Goal: Information Seeking & Learning: Check status

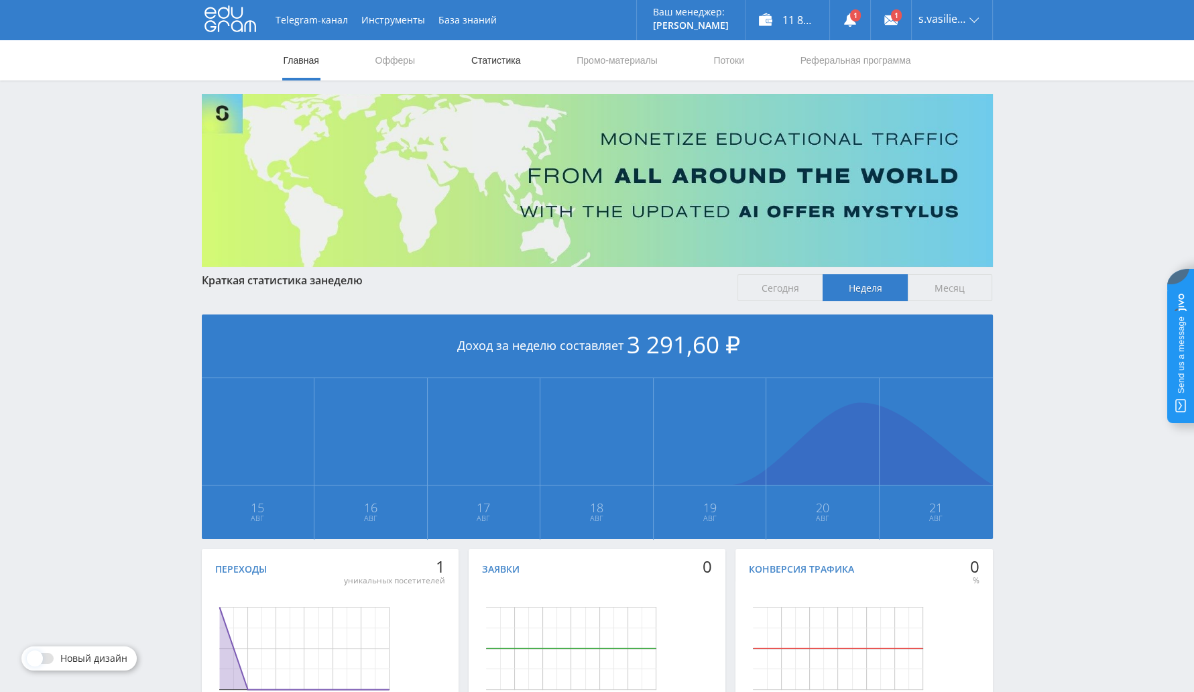
click at [483, 65] on link "Статистика" at bounding box center [496, 60] width 52 height 40
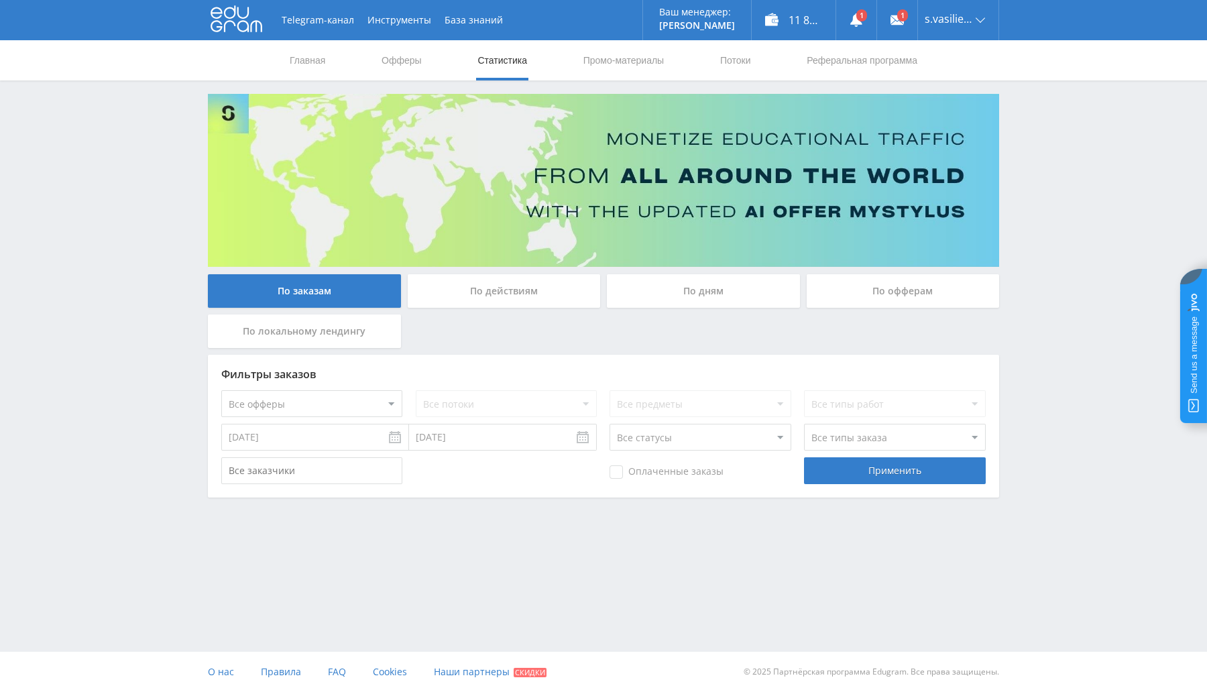
click at [922, 286] on div "По офферам" at bounding box center [903, 291] width 193 height 34
click at [0, 0] on input "По офферам" at bounding box center [0, 0] width 0 height 0
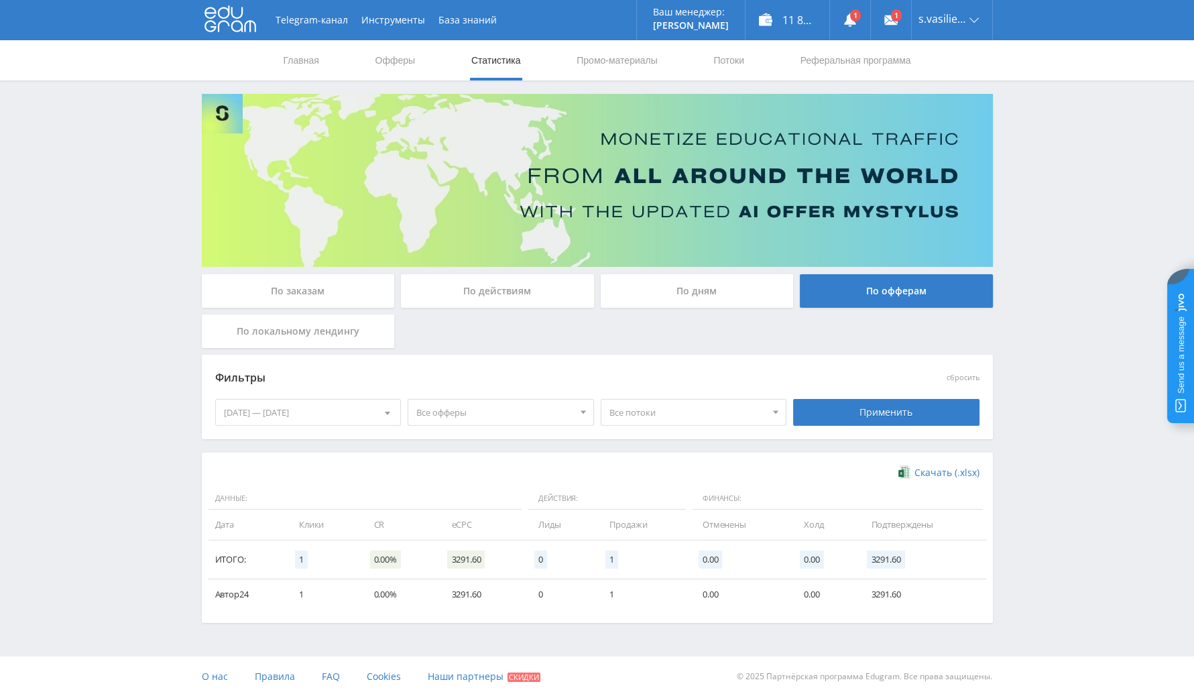
click at [352, 288] on div "По заказам" at bounding box center [298, 291] width 193 height 34
click at [0, 0] on input "По заказам" at bounding box center [0, 0] width 0 height 0
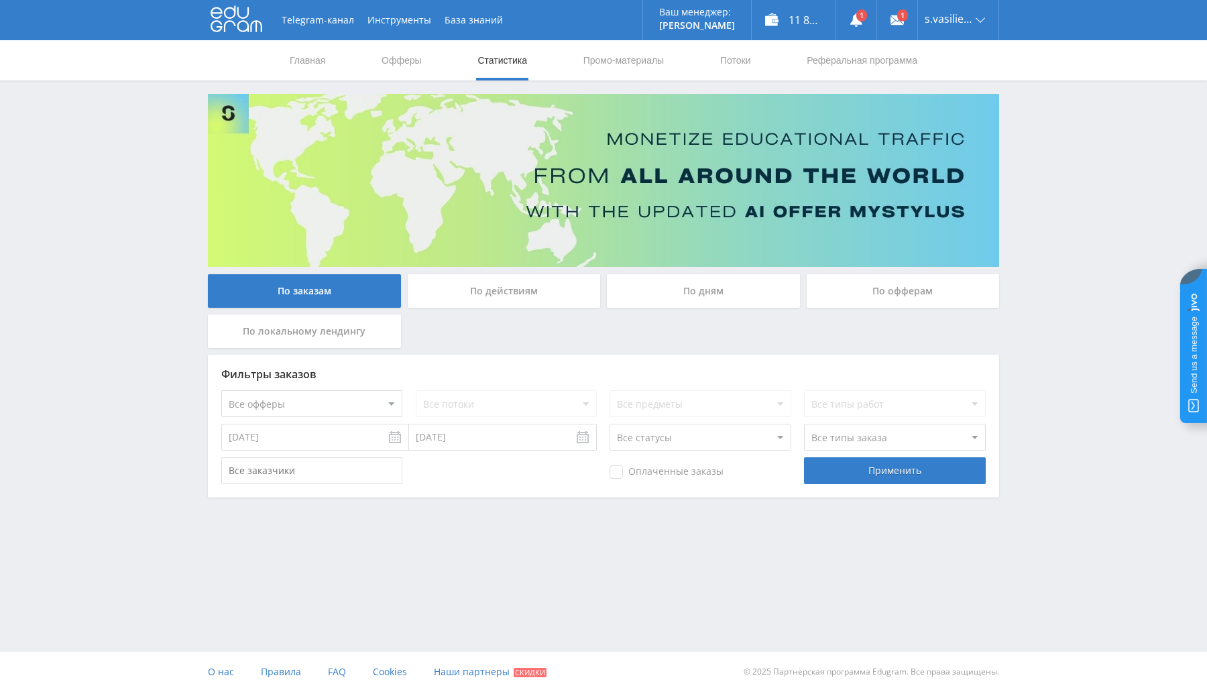
click at [399, 434] on input "14.08.2025" at bounding box center [315, 437] width 188 height 27
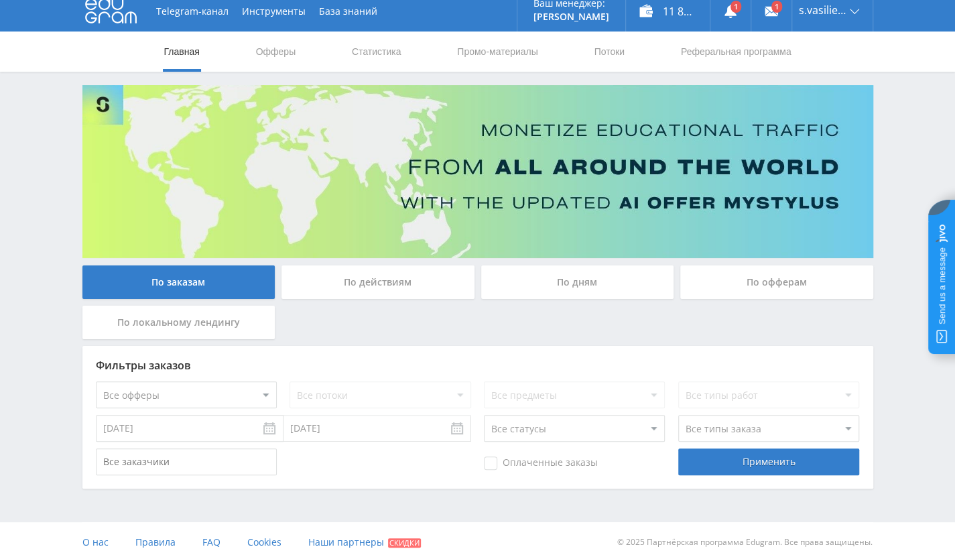
scroll to position [17, 0]
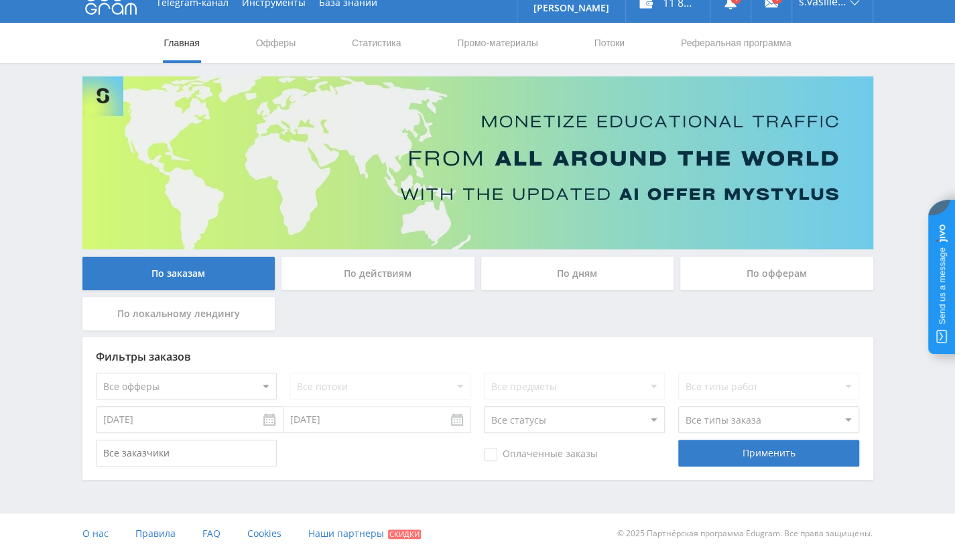
click at [191, 424] on input "14.08.2025" at bounding box center [190, 419] width 188 height 27
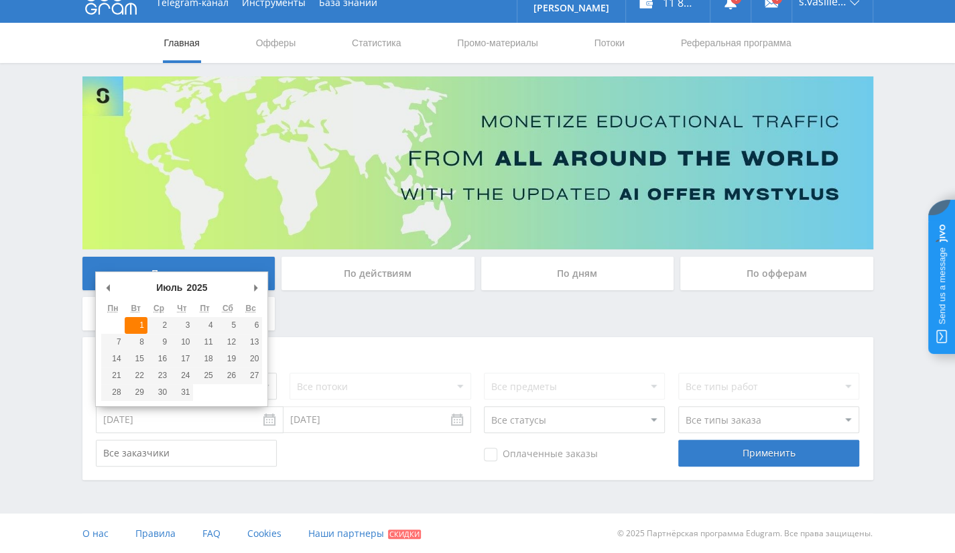
type input "01.07.2025"
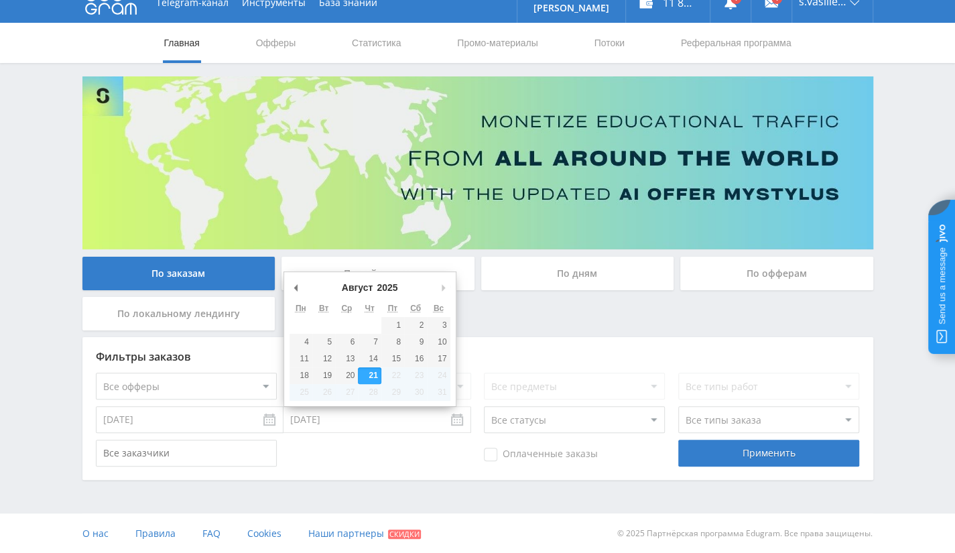
click at [366, 427] on input "21.08.2025" at bounding box center [378, 419] width 188 height 27
type input "31.07.2025"
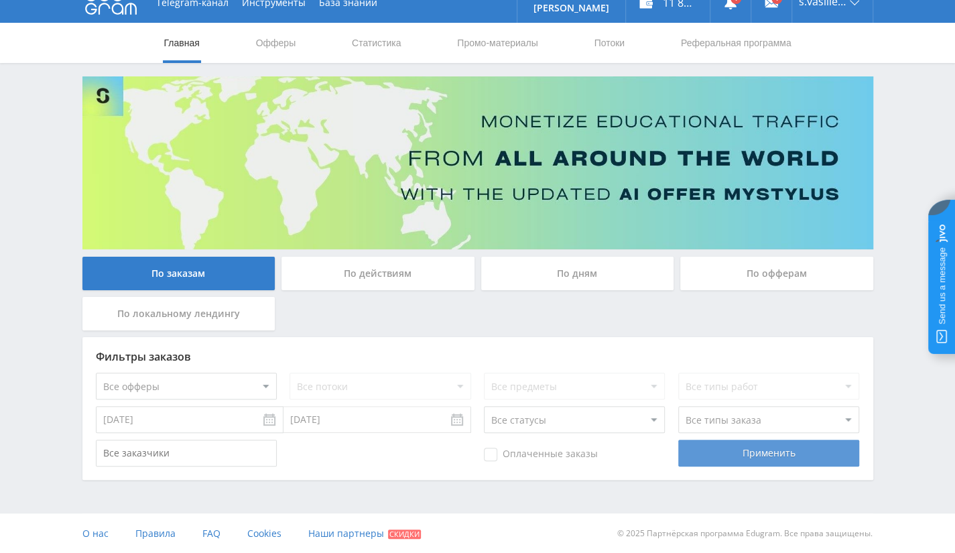
click at [756, 455] on div "Применить" at bounding box center [769, 453] width 181 height 27
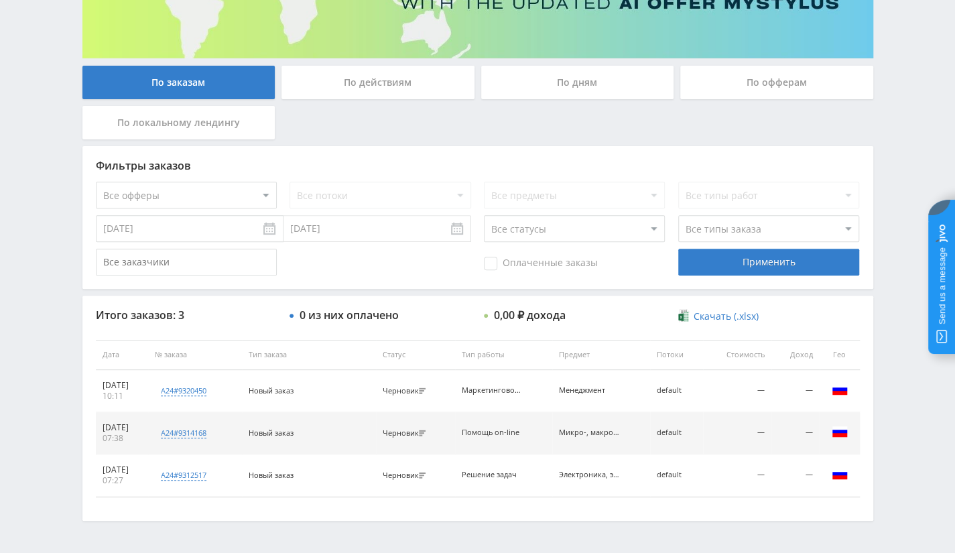
scroll to position [248, 0]
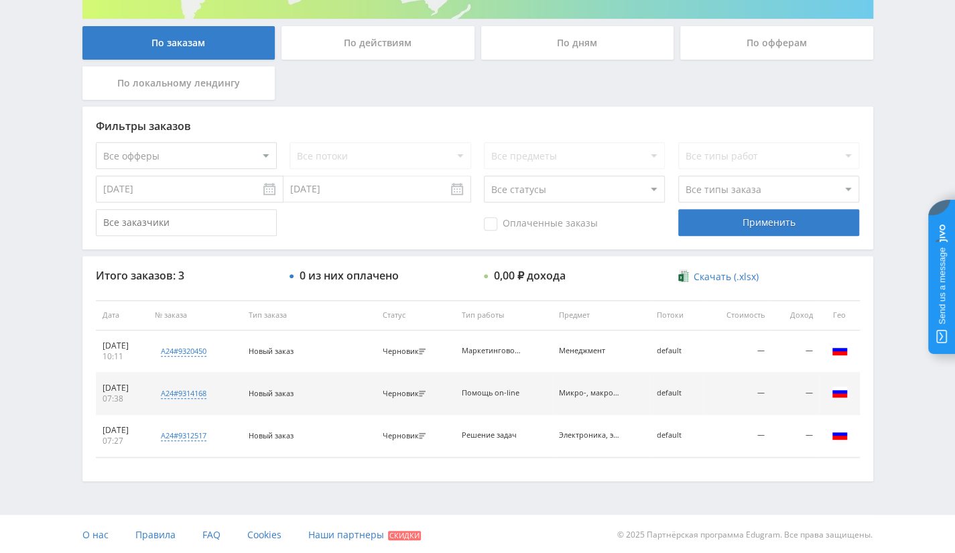
click at [231, 189] on input "01.07.2025" at bounding box center [190, 189] width 188 height 27
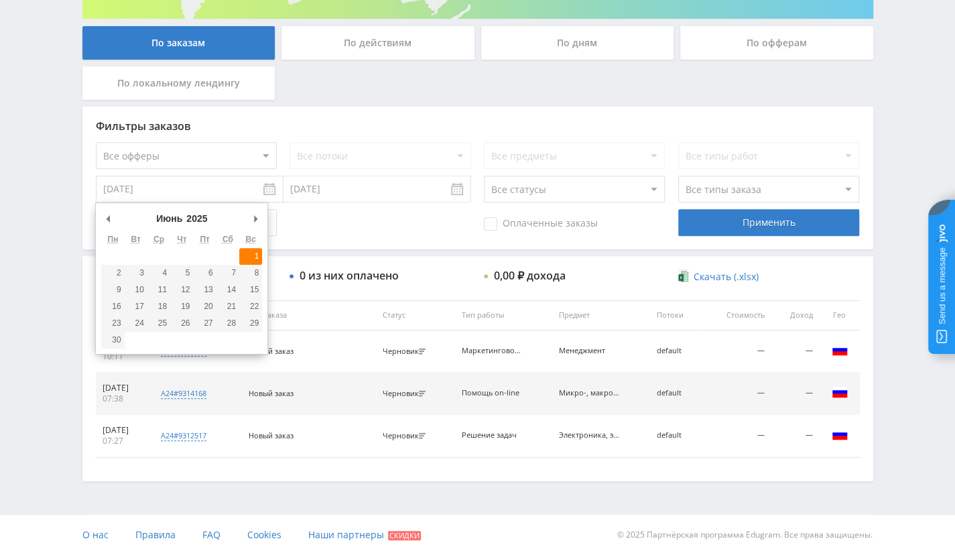
type input "01.06.2025"
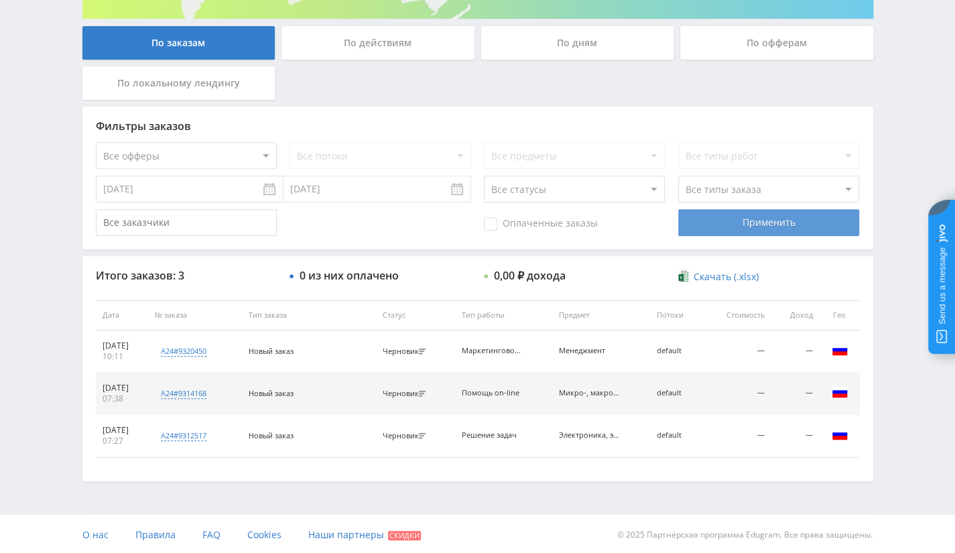
click at [705, 211] on div "Применить" at bounding box center [769, 222] width 181 height 27
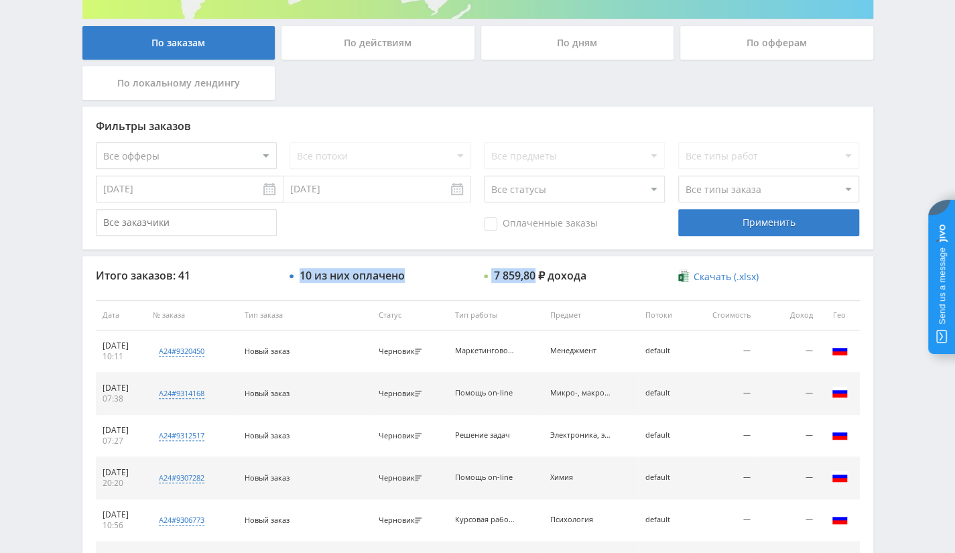
drag, startPoint x: 300, startPoint y: 279, endPoint x: 538, endPoint y: 271, distance: 238.2
click at [538, 271] on div "Итого заказов: 41 10 из них оплачено 7 859,80 ₽ дохода Скачать (.xlsx)" at bounding box center [478, 277] width 764 height 14
click at [562, 281] on div "7 859,80 ₽ дохода" at bounding box center [540, 276] width 93 height 12
click at [519, 194] on select "Все статусы В аукционе В работе На гарантии Завершен Возврат Черновик" at bounding box center [574, 189] width 181 height 27
select select "3"
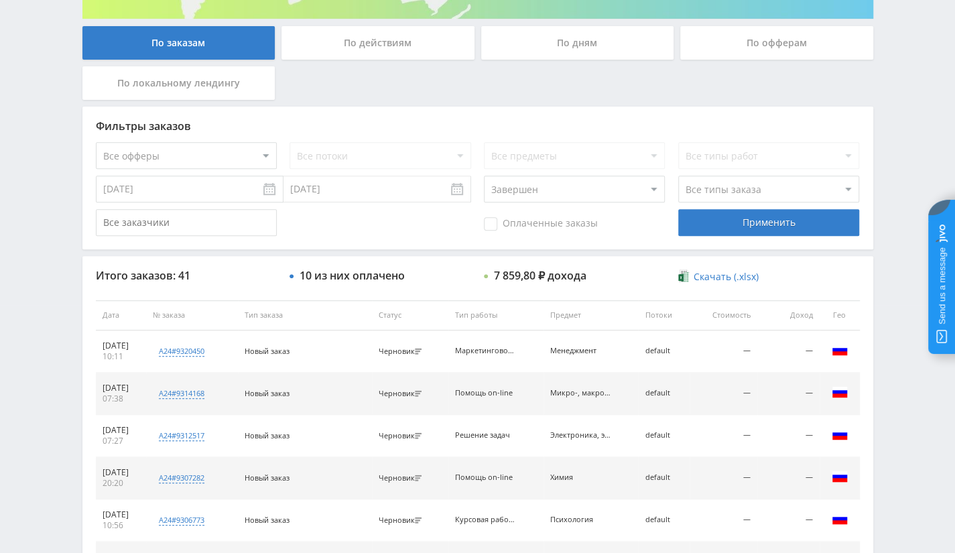
click at [484, 176] on select "Все статусы В аукционе В работе На гарантии Завершен Возврат Черновик" at bounding box center [574, 189] width 181 height 27
click at [770, 221] on div "Применить" at bounding box center [769, 222] width 181 height 27
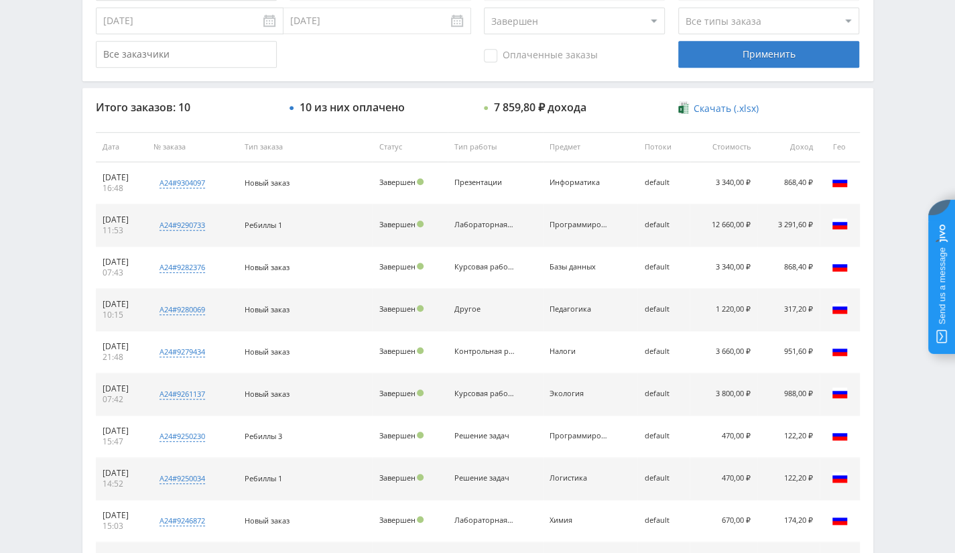
scroll to position [341, 0]
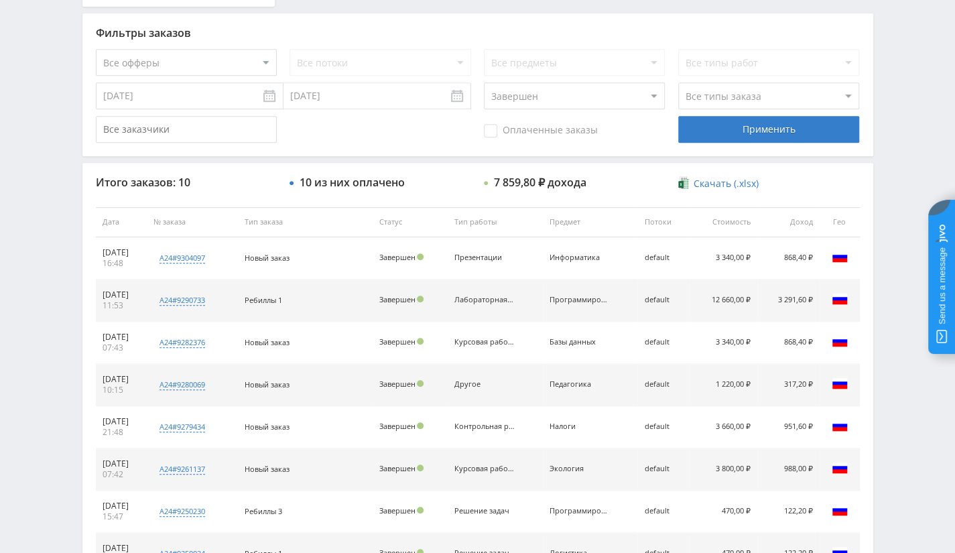
drag, startPoint x: 713, startPoint y: 302, endPoint x: 818, endPoint y: 302, distance: 104.6
click at [818, 302] on tr "19.06.2025 11:53 a24#9290733 Новое задание по программированию Кол-во ставок 3 …" at bounding box center [478, 301] width 764 height 42
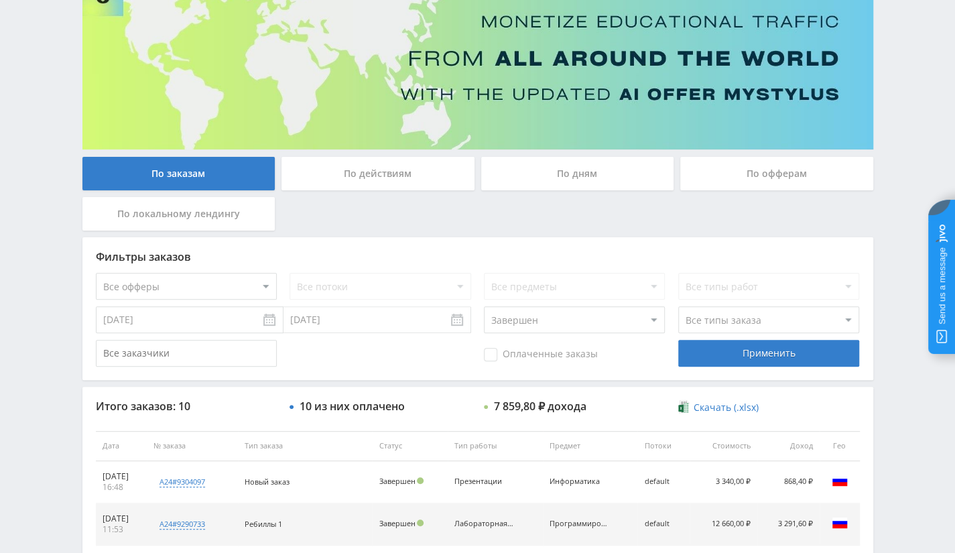
scroll to position [0, 0]
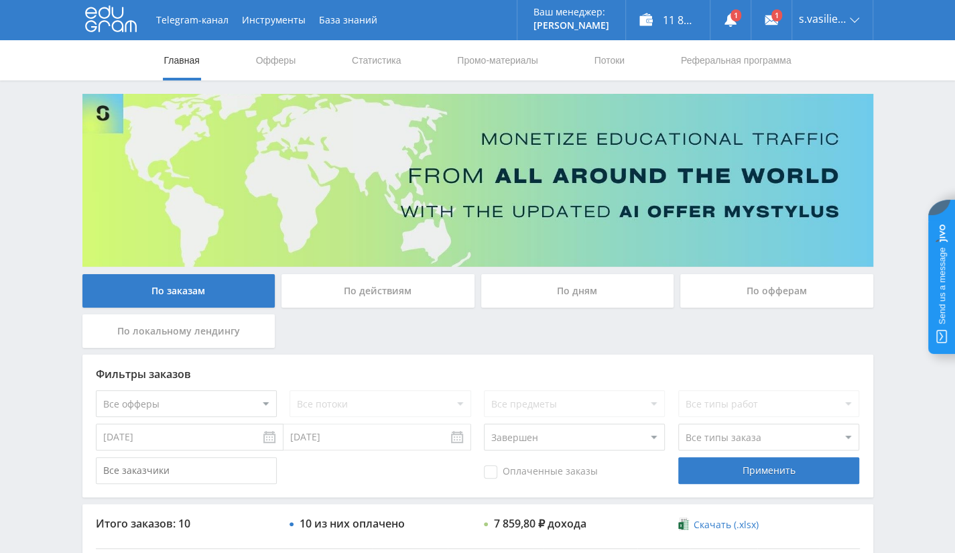
click at [186, 429] on input "01.06.2025" at bounding box center [190, 437] width 188 height 27
click at [765, 471] on div "Применить" at bounding box center [769, 470] width 181 height 27
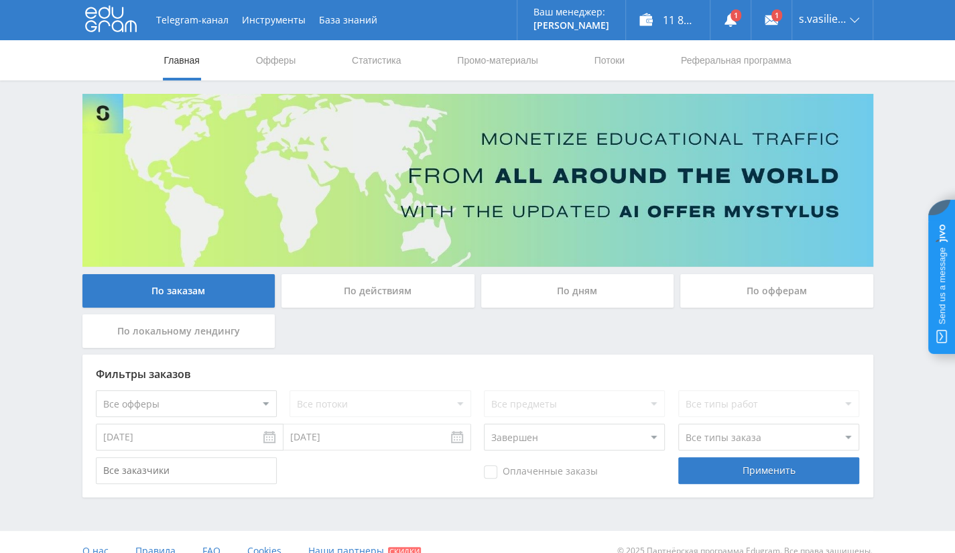
scroll to position [17, 0]
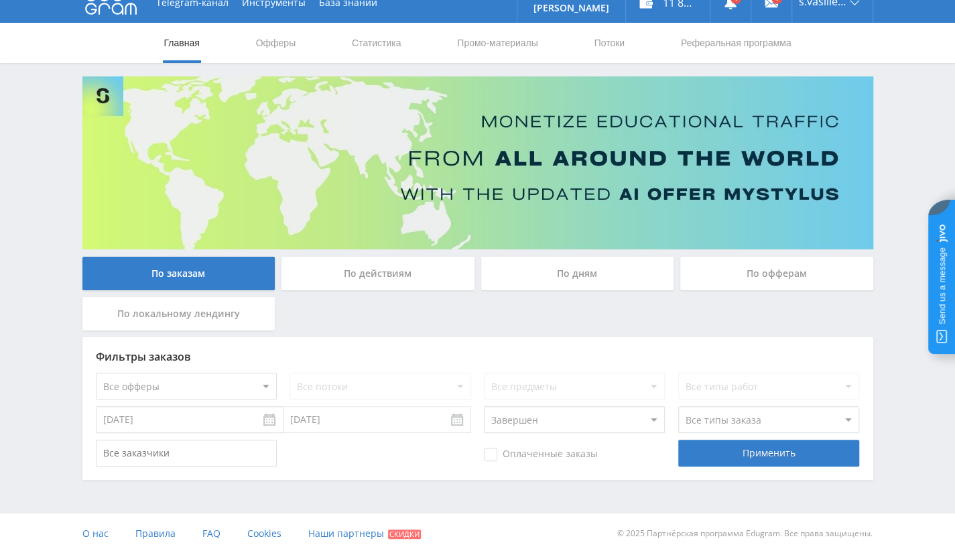
click at [268, 418] on input "01.07.2025" at bounding box center [190, 419] width 188 height 27
click at [432, 428] on input "31.07.2025" at bounding box center [378, 419] width 188 height 27
click at [746, 451] on div "Применить" at bounding box center [769, 453] width 181 height 27
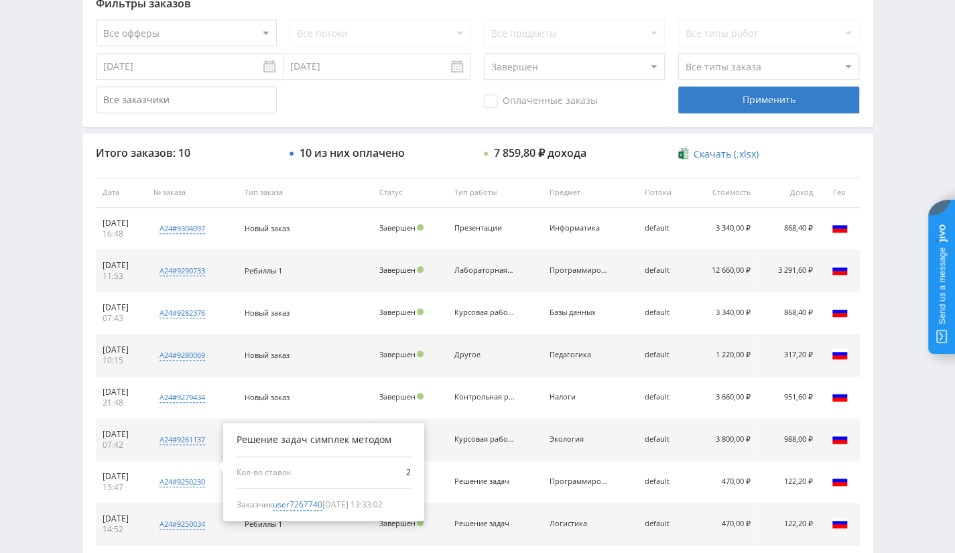
scroll to position [286, 0]
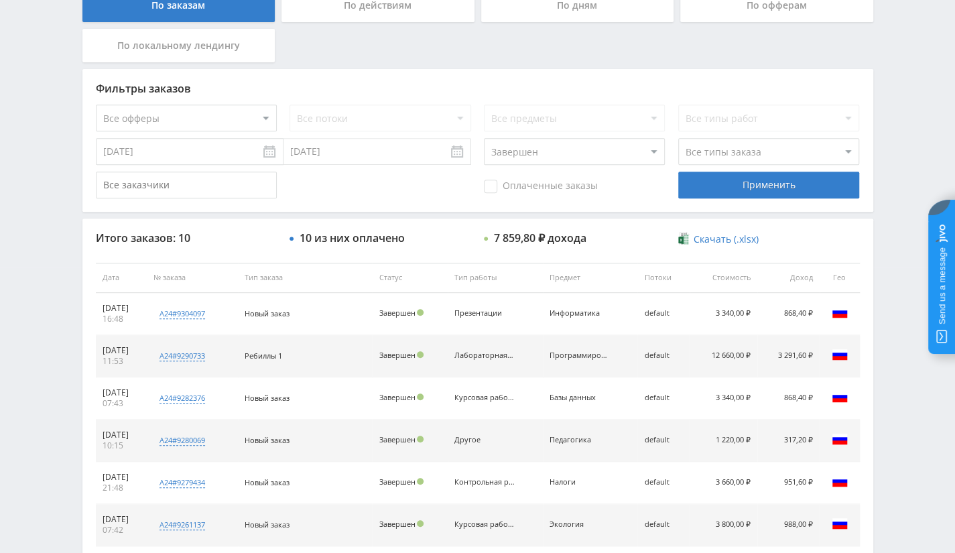
click at [210, 147] on input "01.06.2025" at bounding box center [190, 151] width 188 height 27
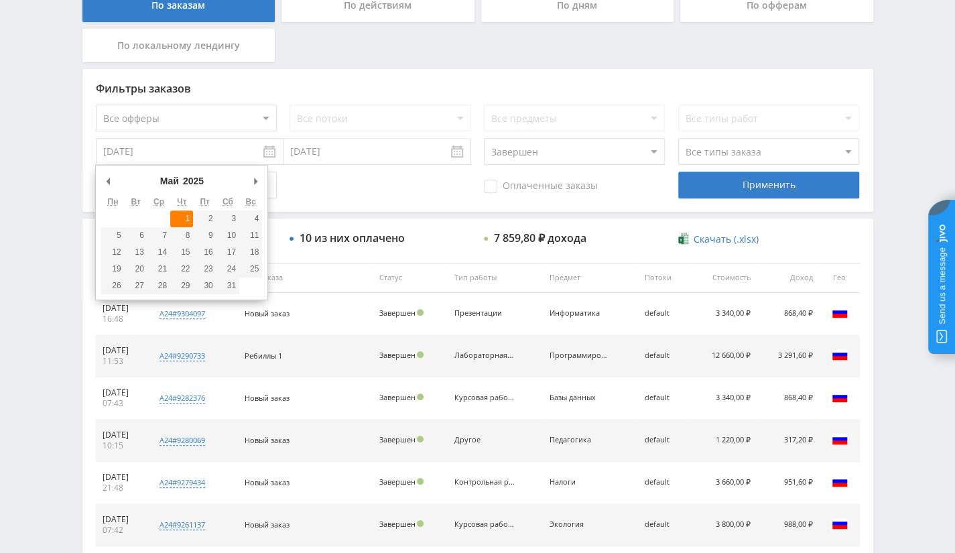
type input "01.05.2025"
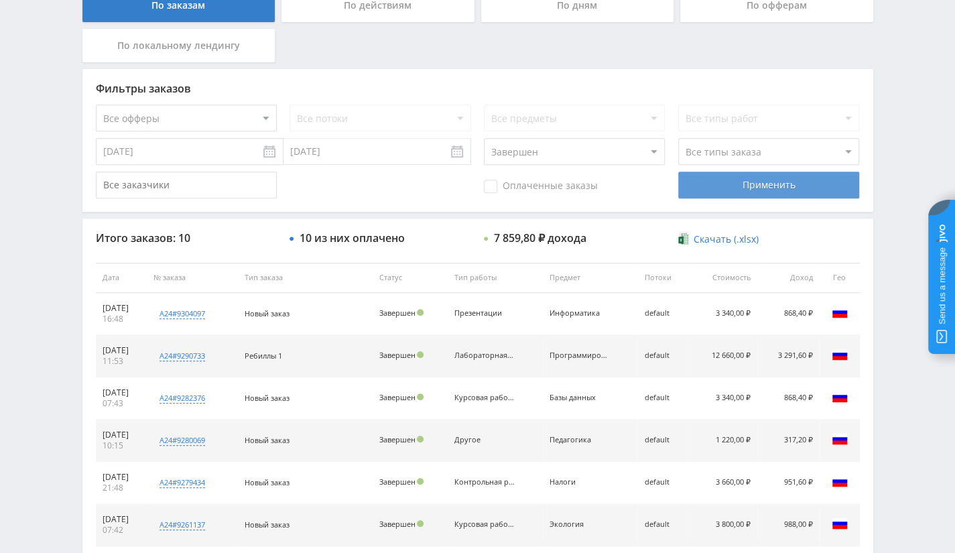
click at [734, 182] on div "Применить" at bounding box center [769, 185] width 181 height 27
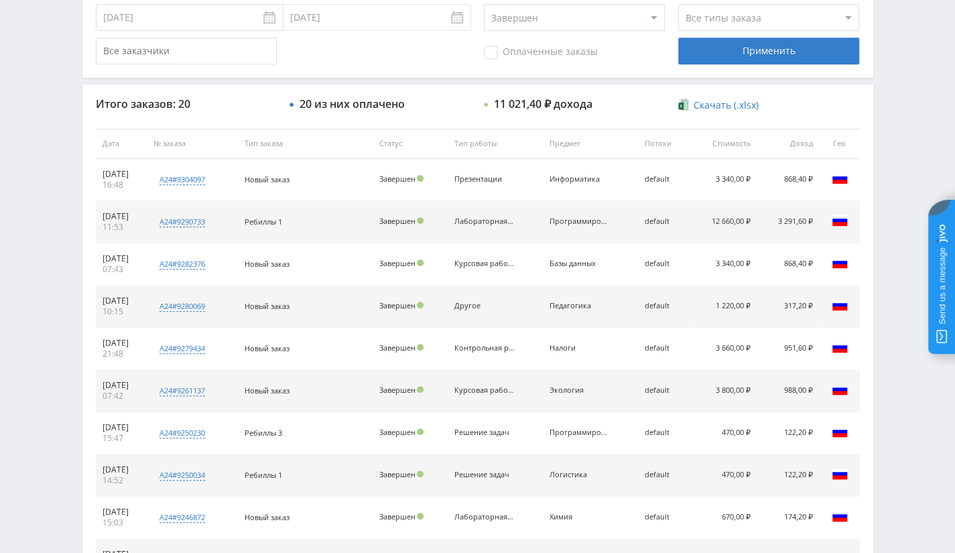
click at [735, 103] on span "Скачать (.xlsx)" at bounding box center [726, 105] width 65 height 11
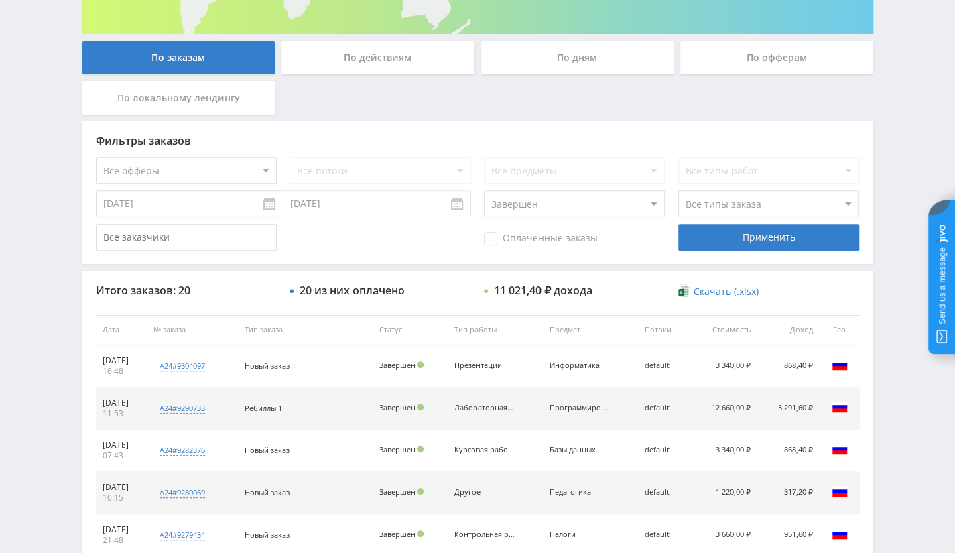
scroll to position [152, 0]
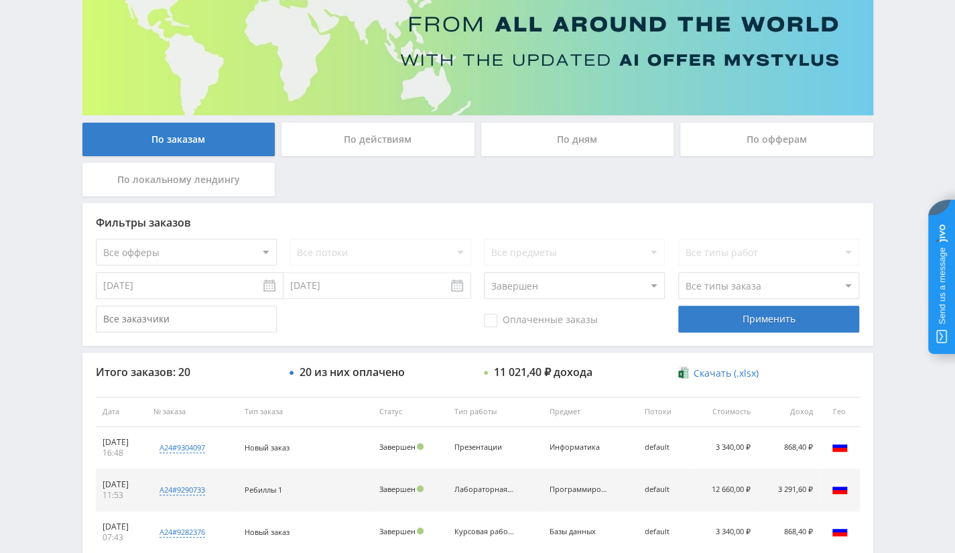
click at [249, 250] on select "Все офферы MyStylus MyStylus - Revshare Кампус AI Studybay Автор24 Studybay Bra…" at bounding box center [186, 252] width 181 height 27
select select "1"
click at [725, 327] on div "Применить" at bounding box center [769, 319] width 181 height 27
click at [267, 286] on input "01.05.2025" at bounding box center [190, 285] width 188 height 27
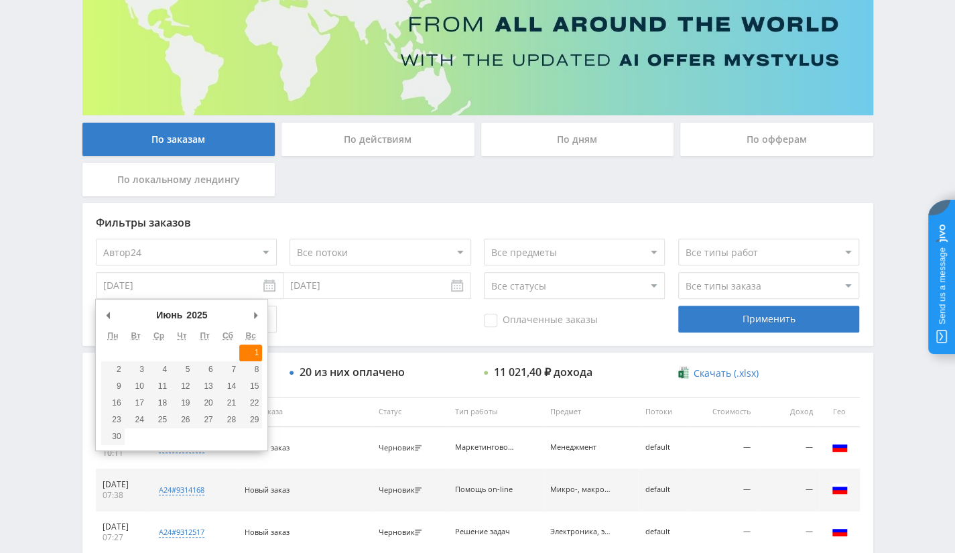
type input "01.06.2025"
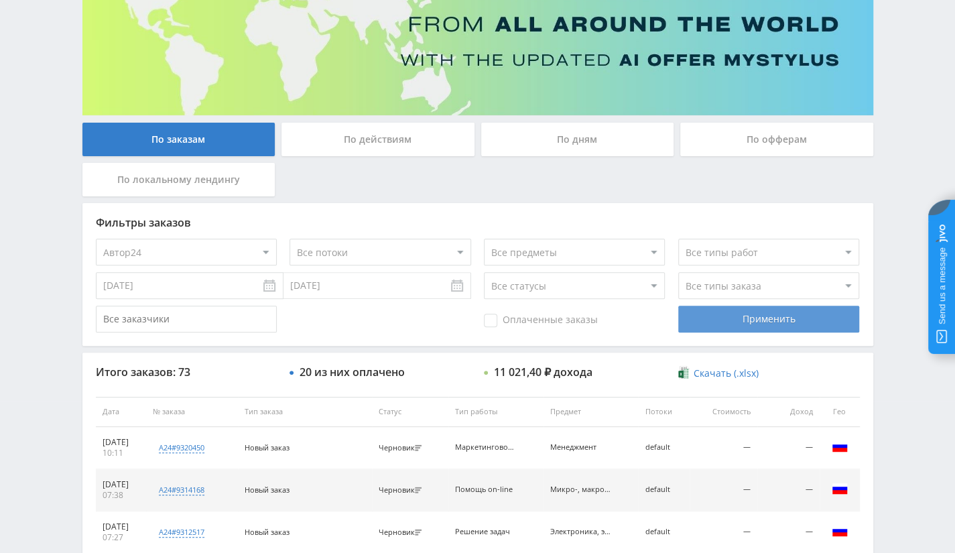
click at [770, 322] on div "Применить" at bounding box center [769, 319] width 181 height 27
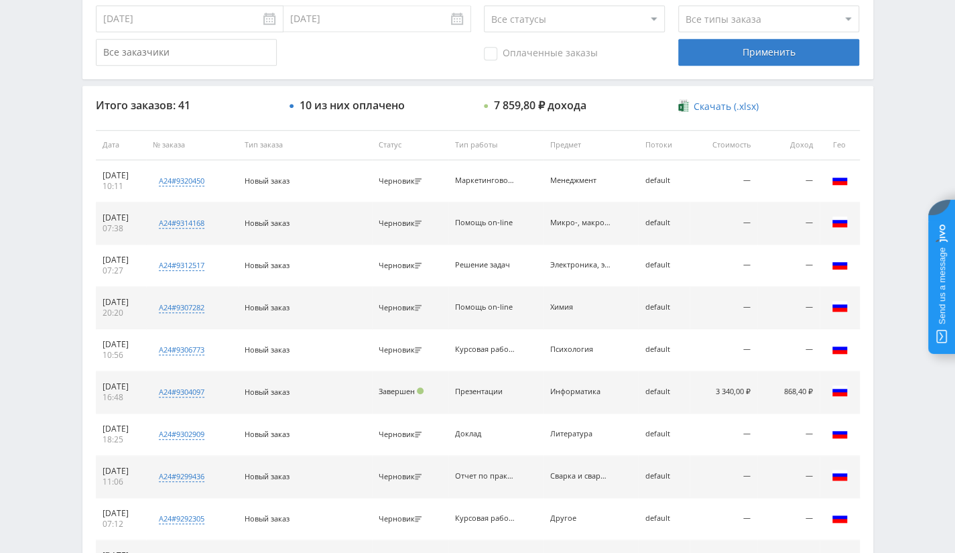
scroll to position [420, 0]
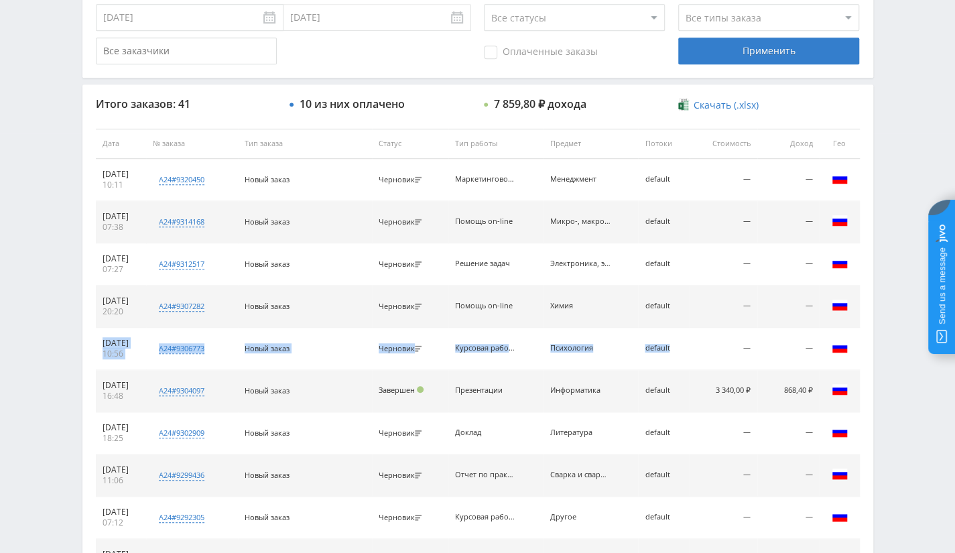
drag, startPoint x: 101, startPoint y: 343, endPoint x: 748, endPoint y: 347, distance: 647.7
click at [748, 347] on tr "30.06.2025 10:56 a24#9306773 ВЗАИМОСВЯЗЬ ЛИЧНОСТНЫХ ЧЕРТ И ТЕХНОЛОГИЧЕСКОЙ ГОТО…" at bounding box center [478, 349] width 764 height 42
click at [140, 349] on div "10:56" at bounding box center [122, 354] width 38 height 11
click at [532, 21] on select "Все статусы В аукционе В работе На гарантии Завершен Возврат Черновик" at bounding box center [574, 17] width 181 height 27
click at [894, 351] on div "Telegram-канал Инструменты База знаний Ваш менеджер: Alex Alex Online @edugram_…" at bounding box center [477, 143] width 955 height 1126
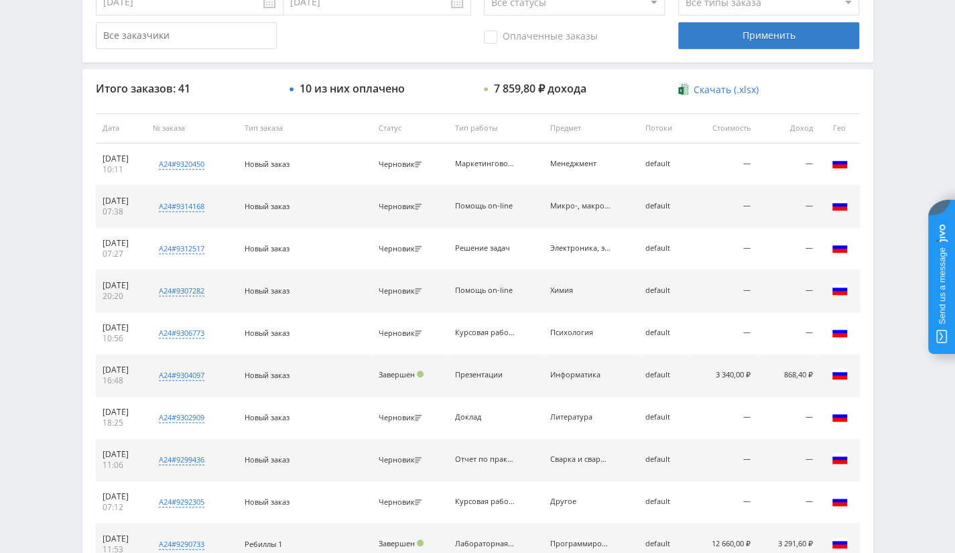
scroll to position [167, 0]
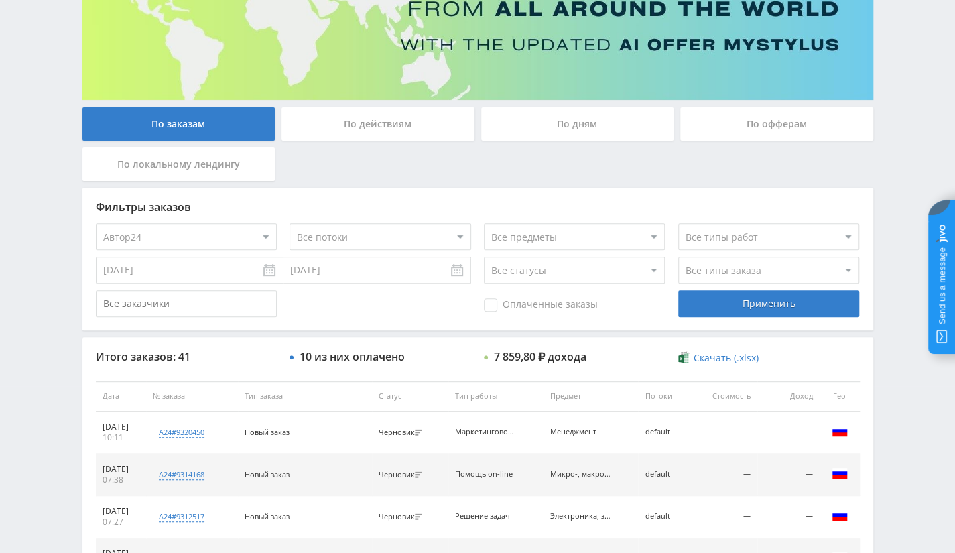
click at [579, 263] on select "Все статусы В аукционе В работе На гарантии Завершен Возврат Черновик" at bounding box center [574, 270] width 181 height 27
select select "3"
click at [484, 257] on select "Все статусы В аукционе В работе На гарантии Завершен Возврат Черновик" at bounding box center [574, 270] width 181 height 27
click at [730, 308] on div "Применить" at bounding box center [769, 303] width 181 height 27
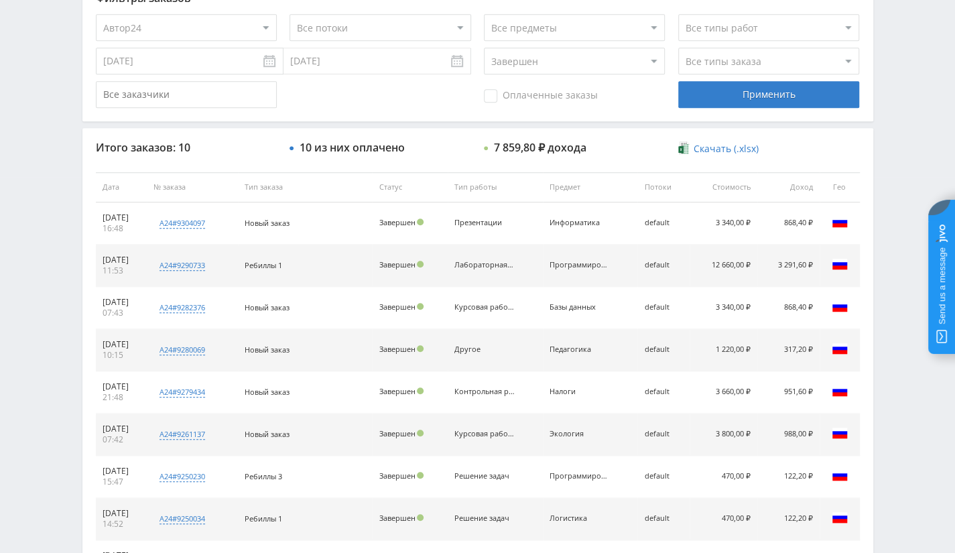
scroll to position [502, 0]
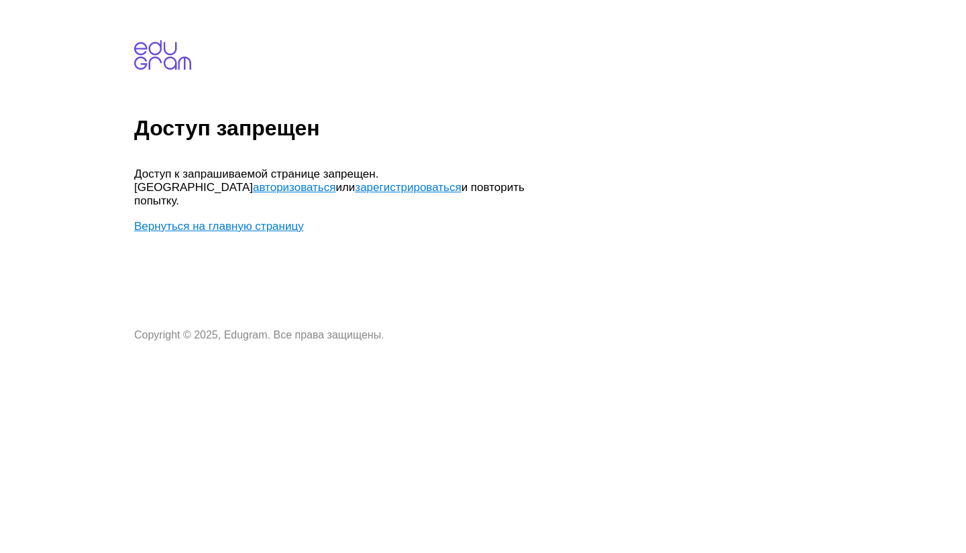
click at [209, 220] on link "Вернуться на главную страницу" at bounding box center [219, 226] width 170 height 13
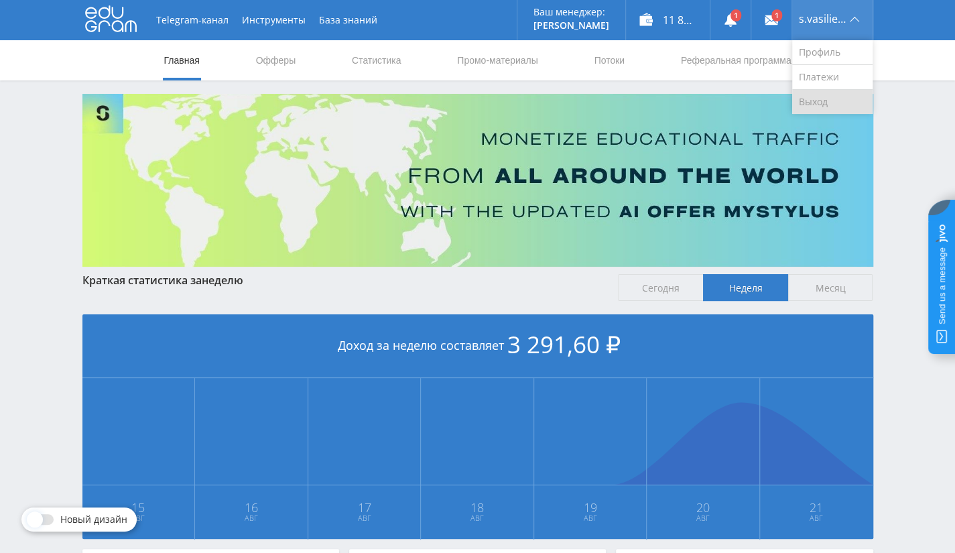
click at [833, 99] on link "Выход" at bounding box center [833, 102] width 80 height 24
